Goal: Transaction & Acquisition: Book appointment/travel/reservation

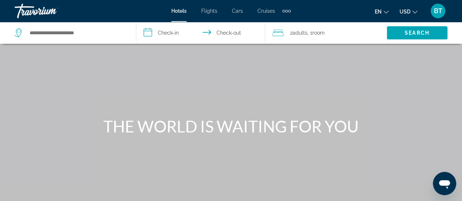
click at [20, 34] on icon "Search widget" at bounding box center [19, 33] width 9 height 9
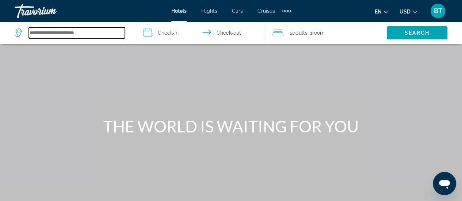
click at [54, 35] on input "Search hotel destination" at bounding box center [77, 32] width 96 height 11
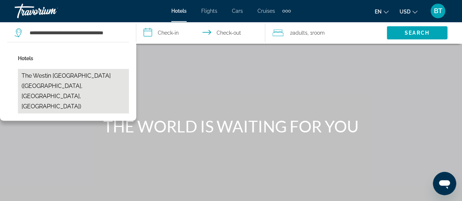
click at [104, 78] on button "The Westin [GEOGRAPHIC_DATA] ([GEOGRAPHIC_DATA], [GEOGRAPHIC_DATA], [GEOGRAPHIC…" at bounding box center [73, 91] width 111 height 45
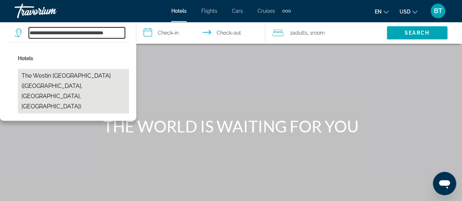
type input "**********"
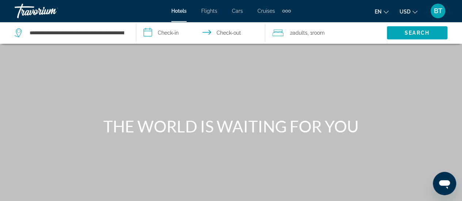
click at [169, 30] on input "**********" at bounding box center [202, 34] width 132 height 24
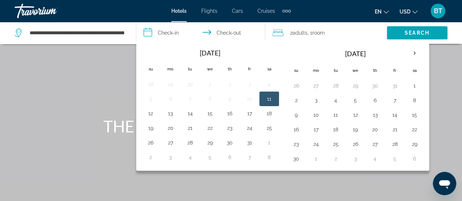
click at [267, 98] on button "11" at bounding box center [270, 99] width 12 height 10
click at [168, 109] on button "13" at bounding box center [171, 114] width 12 height 10
type input "**********"
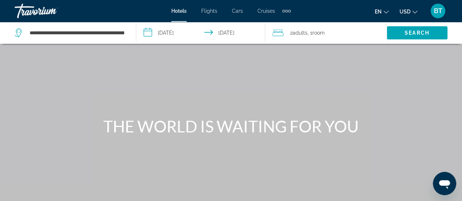
click at [322, 34] on span "Room" at bounding box center [319, 33] width 12 height 6
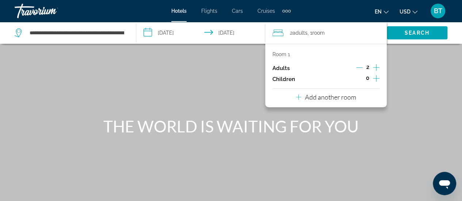
click at [378, 67] on icon "Increment adults" at bounding box center [376, 67] width 7 height 9
click at [407, 69] on div "Main content" at bounding box center [231, 109] width 462 height 219
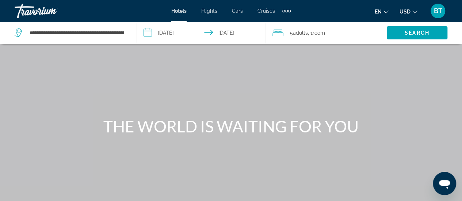
click at [320, 32] on span "Room" at bounding box center [319, 33] width 12 height 6
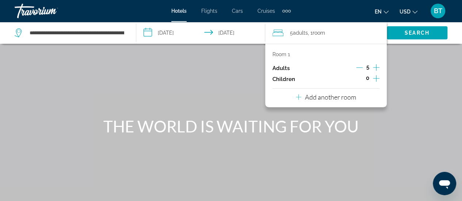
click at [288, 55] on p "Room 1" at bounding box center [282, 55] width 18 height 6
click at [284, 54] on p "Room 1" at bounding box center [282, 55] width 18 height 6
click at [339, 97] on p "Add another room" at bounding box center [330, 97] width 51 height 8
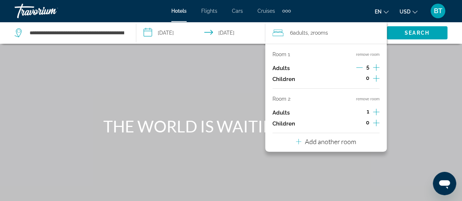
click at [349, 143] on p "Add another room" at bounding box center [330, 142] width 51 height 8
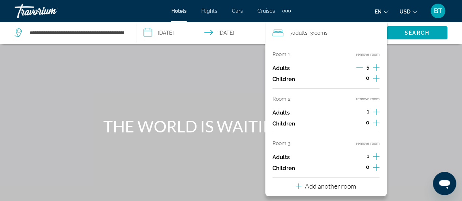
click at [291, 30] on span "7 Adult Adults" at bounding box center [299, 33] width 18 height 10
click at [369, 109] on span "1" at bounding box center [368, 112] width 3 height 6
click at [368, 112] on span "1" at bounding box center [368, 112] width 3 height 6
click at [428, 117] on div "THE WORLD IS WAITING FOR YOU" at bounding box center [231, 126] width 462 height 19
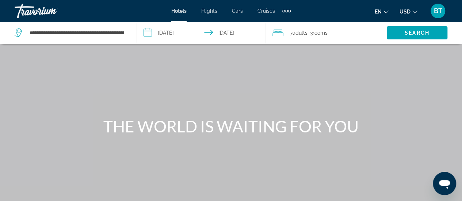
click at [294, 32] on span "Adults" at bounding box center [300, 33] width 15 height 6
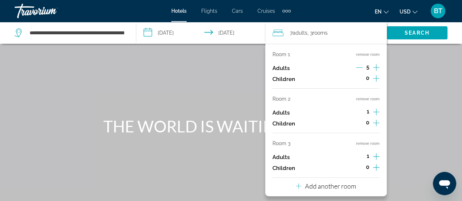
click at [375, 110] on icon "Increment adults" at bounding box center [376, 112] width 7 height 9
click at [358, 110] on icon "Decrement adults" at bounding box center [359, 112] width 7 height 7
drag, startPoint x: 363, startPoint y: 110, endPoint x: 373, endPoint y: 111, distance: 10.3
click at [366, 110] on div "1" at bounding box center [368, 112] width 23 height 11
click at [411, 130] on div "THE WORLD IS WAITING FOR YOU" at bounding box center [231, 126] width 462 height 19
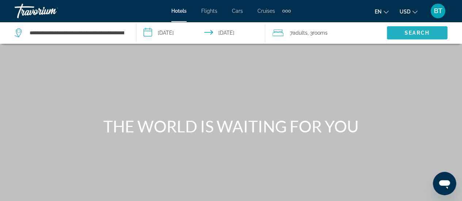
click at [409, 30] on span "Search" at bounding box center [417, 33] width 25 height 6
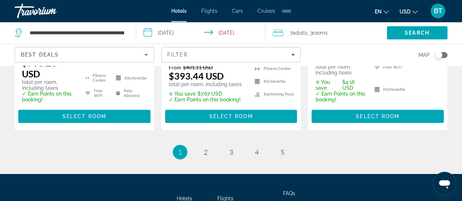
scroll to position [1121, 0]
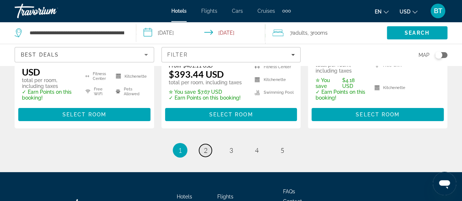
click at [206, 147] on span "2" at bounding box center [206, 151] width 4 height 8
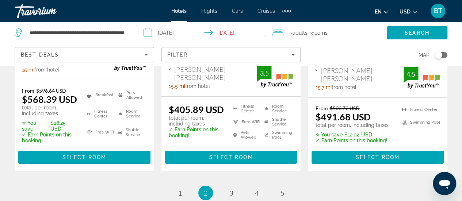
scroll to position [1142, 0]
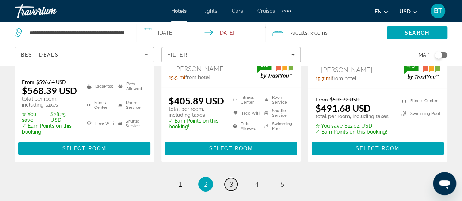
click at [233, 178] on link "page 3" at bounding box center [231, 184] width 13 height 13
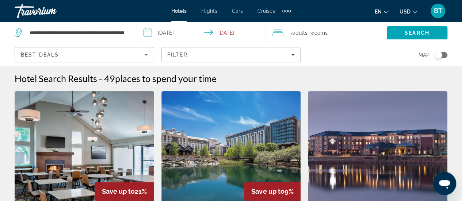
click at [296, 34] on span "Adults" at bounding box center [300, 33] width 15 height 6
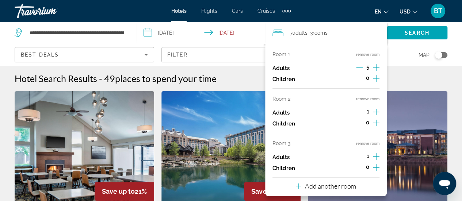
click at [359, 67] on icon "Decrement adults" at bounding box center [359, 67] width 7 height 7
click at [403, 79] on div "Hotel Search Results - 49 places to spend your time" at bounding box center [231, 78] width 433 height 11
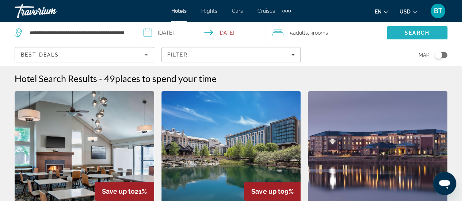
click at [407, 32] on span "Search" at bounding box center [417, 33] width 25 height 6
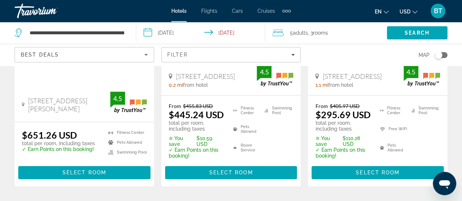
scroll to position [195, 0]
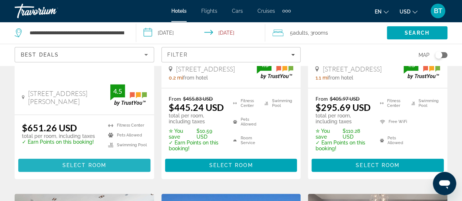
click at [83, 164] on span "Select Room" at bounding box center [85, 166] width 44 height 6
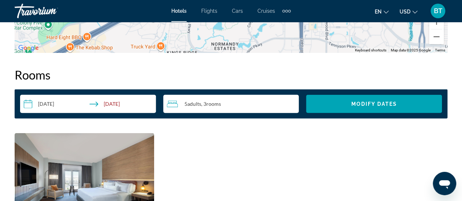
scroll to position [997, 0]
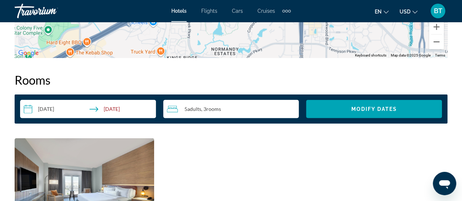
click at [226, 108] on div "5 Adult Adults , 3 Room rooms" at bounding box center [233, 109] width 132 height 9
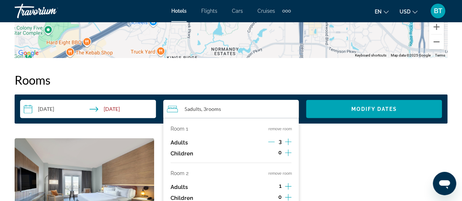
click at [272, 142] on icon "Decrement adults" at bounding box center [271, 142] width 7 height 0
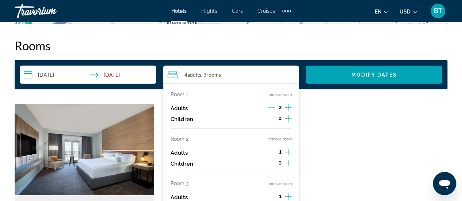
scroll to position [1041, 0]
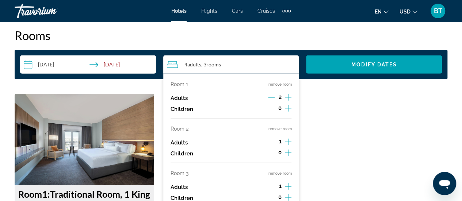
click at [289, 140] on icon "Increment adults" at bounding box center [288, 142] width 7 height 9
click at [290, 152] on icon "Increment children" at bounding box center [288, 153] width 7 height 9
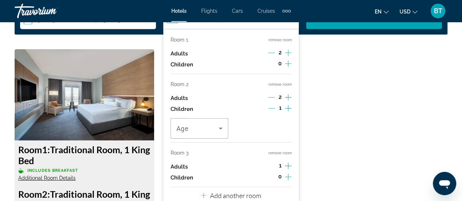
scroll to position [1088, 0]
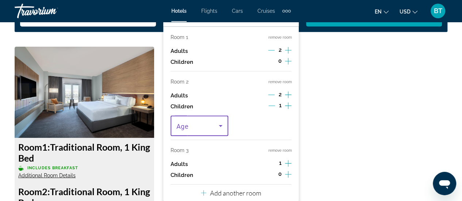
click at [222, 126] on icon "Travelers: 5 adults, 1 child" at bounding box center [221, 126] width 4 height 2
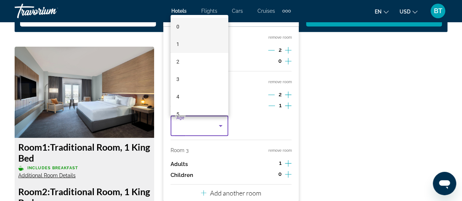
click at [178, 45] on span "1" at bounding box center [178, 44] width 3 height 9
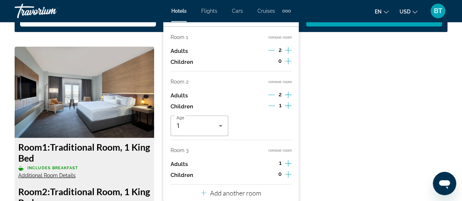
click at [288, 151] on button "remove room" at bounding box center [279, 150] width 23 height 5
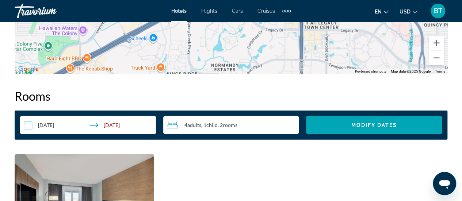
scroll to position [1010, 0]
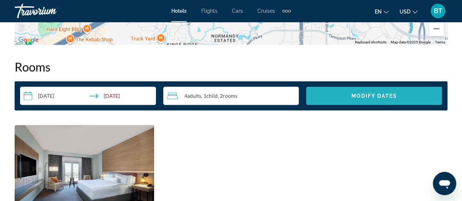
click at [409, 99] on span "Search widget" at bounding box center [374, 96] width 136 height 18
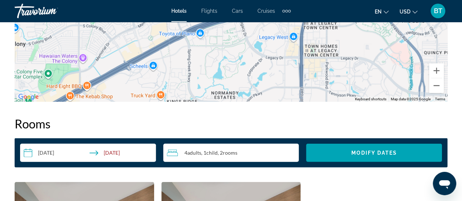
scroll to position [988, 0]
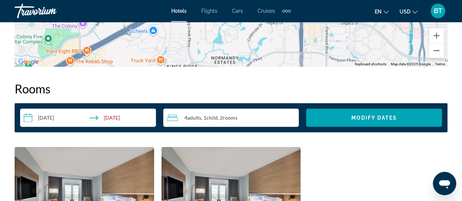
click at [139, 120] on input "**********" at bounding box center [89, 119] width 139 height 20
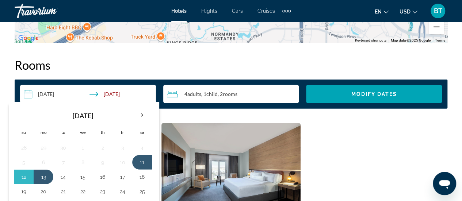
scroll to position [1027, 0]
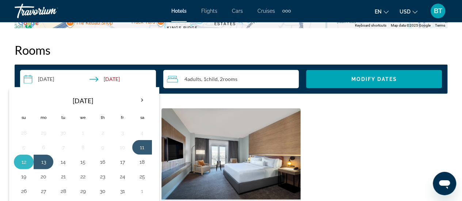
click at [26, 165] on button "12" at bounding box center [24, 162] width 12 height 10
click at [191, 79] on span "Adults" at bounding box center [195, 79] width 14 height 6
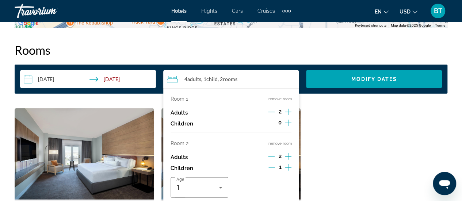
click at [273, 168] on icon "Decrement children" at bounding box center [272, 168] width 7 height 7
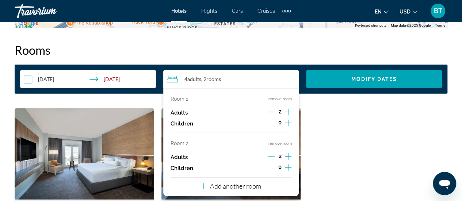
click at [274, 157] on icon "Decrement adults" at bounding box center [271, 157] width 7 height 7
click at [285, 143] on button "remove room" at bounding box center [279, 143] width 23 height 5
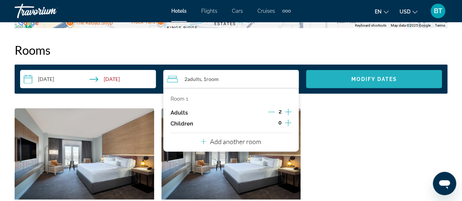
click at [352, 76] on span "Modify Dates" at bounding box center [375, 79] width 46 height 6
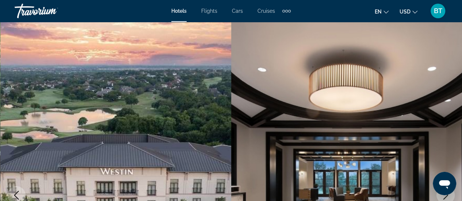
click at [171, 8] on div "Hotels Flights Cars Cruises Activities Hotels Flights Cars Cruises Activities e…" at bounding box center [231, 10] width 462 height 19
click at [176, 11] on span "Hotels" at bounding box center [178, 11] width 15 height 6
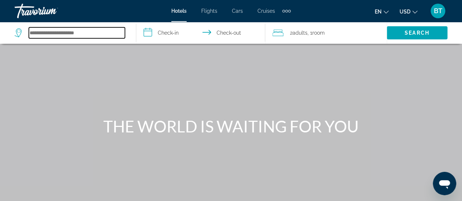
click at [79, 35] on input "Search hotel destination" at bounding box center [77, 32] width 96 height 11
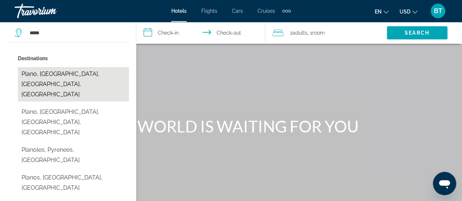
click at [64, 73] on button "Plano, [GEOGRAPHIC_DATA], [GEOGRAPHIC_DATA], [GEOGRAPHIC_DATA]" at bounding box center [73, 84] width 111 height 34
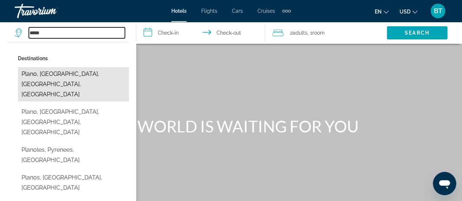
type input "**********"
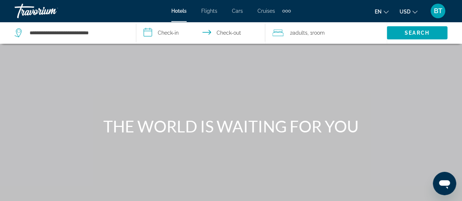
click at [176, 34] on input "**********" at bounding box center [202, 34] width 132 height 24
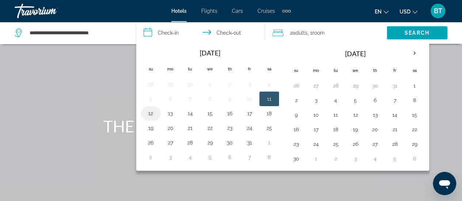
click at [151, 113] on button "12" at bounding box center [151, 114] width 12 height 10
click at [271, 98] on button "11" at bounding box center [270, 99] width 12 height 10
type input "**********"
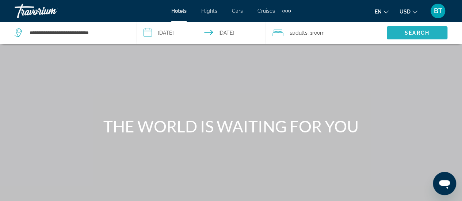
click at [417, 30] on span "Search" at bounding box center [417, 33] width 25 height 6
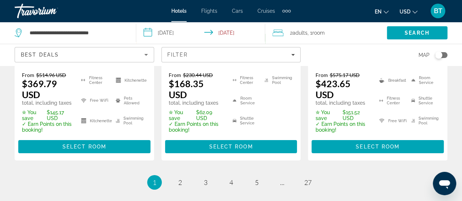
scroll to position [1149, 0]
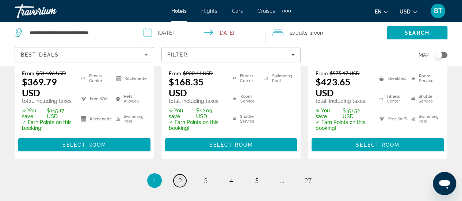
click at [183, 175] on link "page 2" at bounding box center [180, 181] width 13 height 13
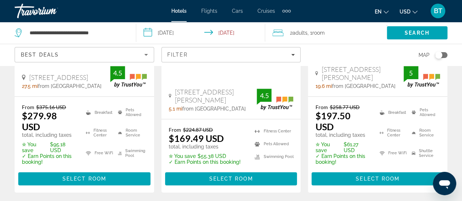
scroll to position [212, 0]
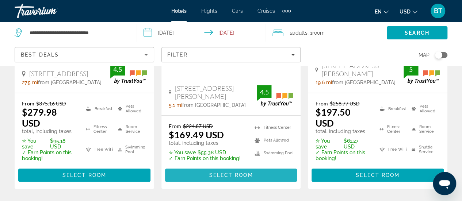
click at [248, 173] on span "Select Room" at bounding box center [231, 176] width 44 height 6
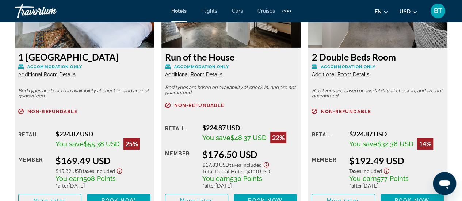
scroll to position [1224, 0]
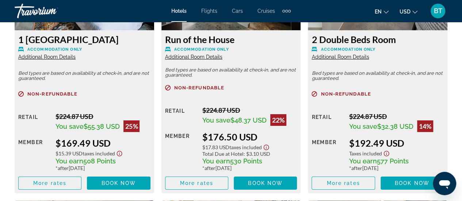
click at [70, 57] on span "Additional Room Details" at bounding box center [46, 57] width 57 height 6
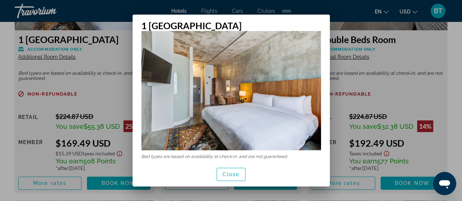
scroll to position [0, 0]
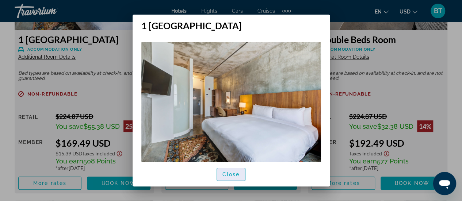
click at [234, 172] on span "Close" at bounding box center [232, 175] width 18 height 6
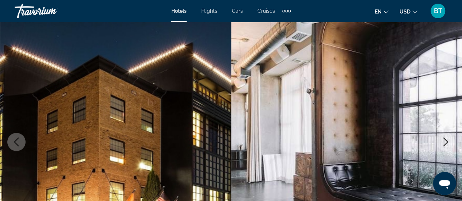
scroll to position [43, 0]
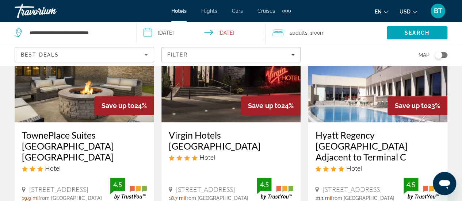
scroll to position [415, 0]
